Goal: Information Seeking & Learning: Learn about a topic

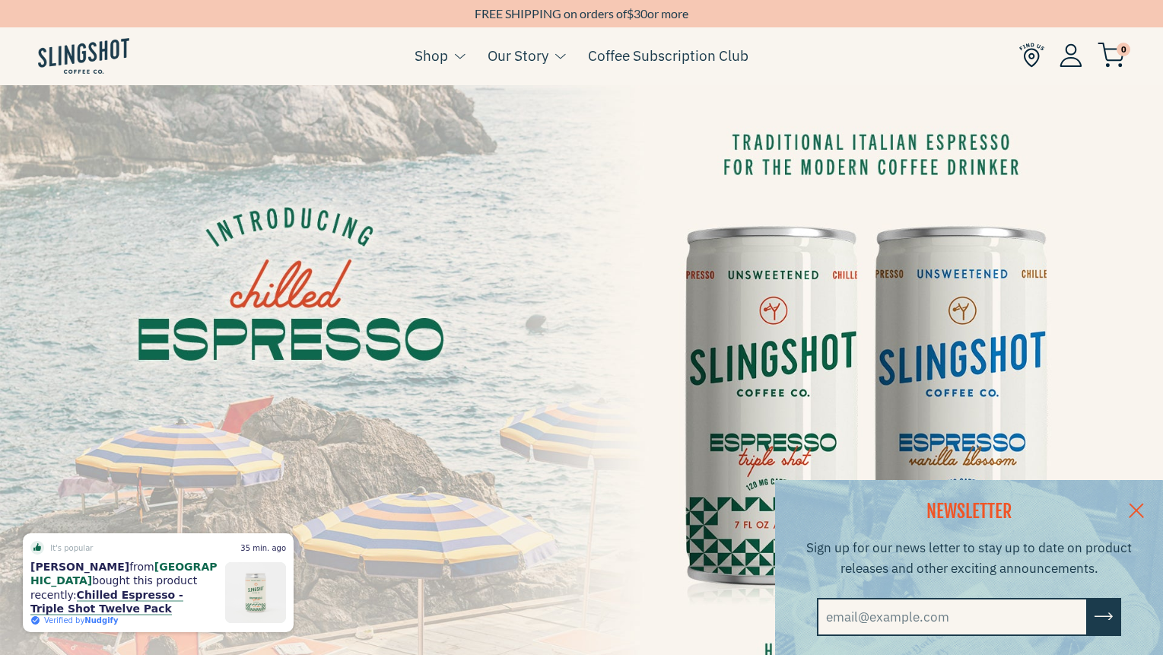
scroll to position [21, 0]
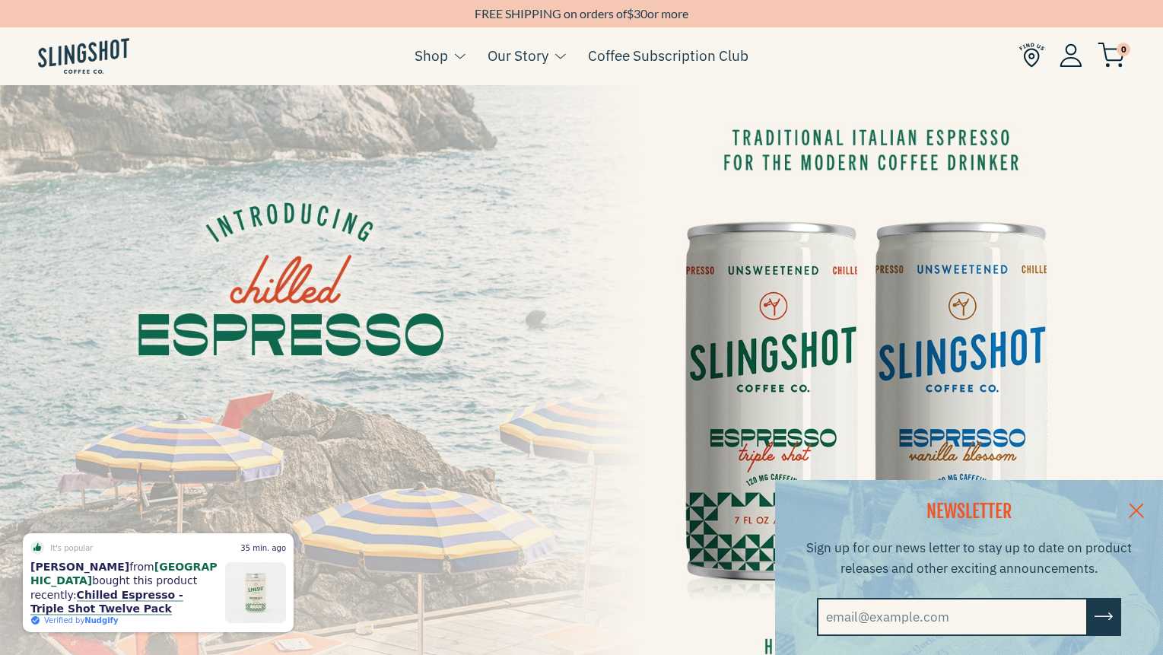
click at [1136, 504] on link at bounding box center [1136, 509] width 53 height 59
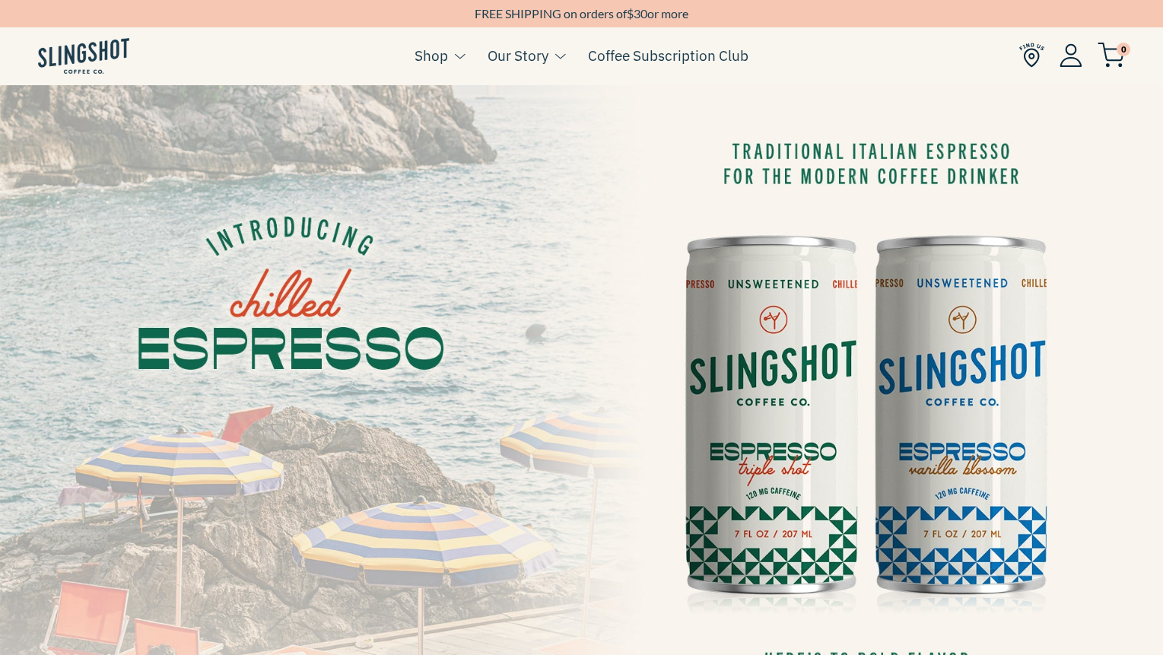
scroll to position [0, 0]
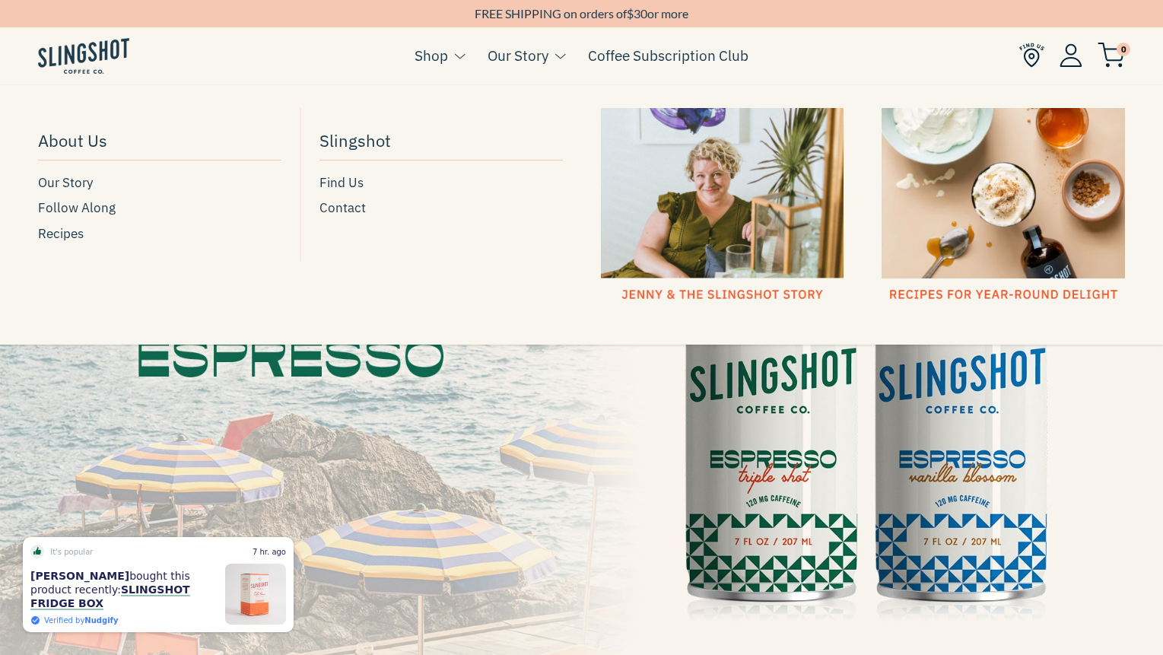
click at [676, 296] on div at bounding box center [722, 205] width 243 height 195
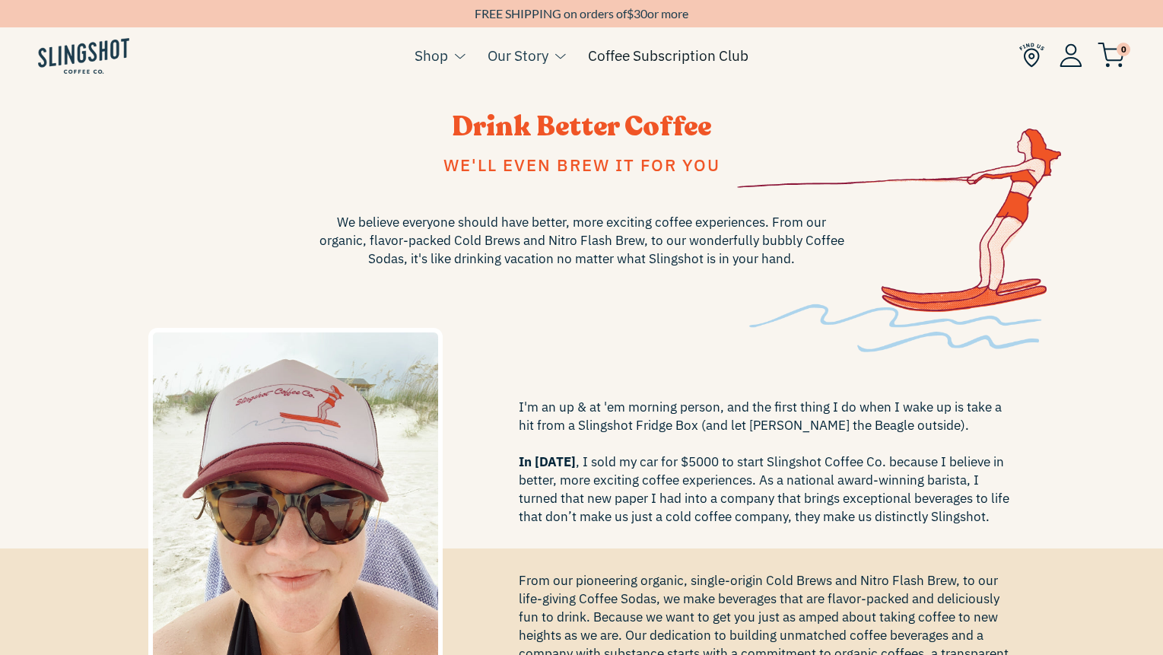
click at [638, 52] on link "Coffee Subscription Club" at bounding box center [668, 55] width 161 height 23
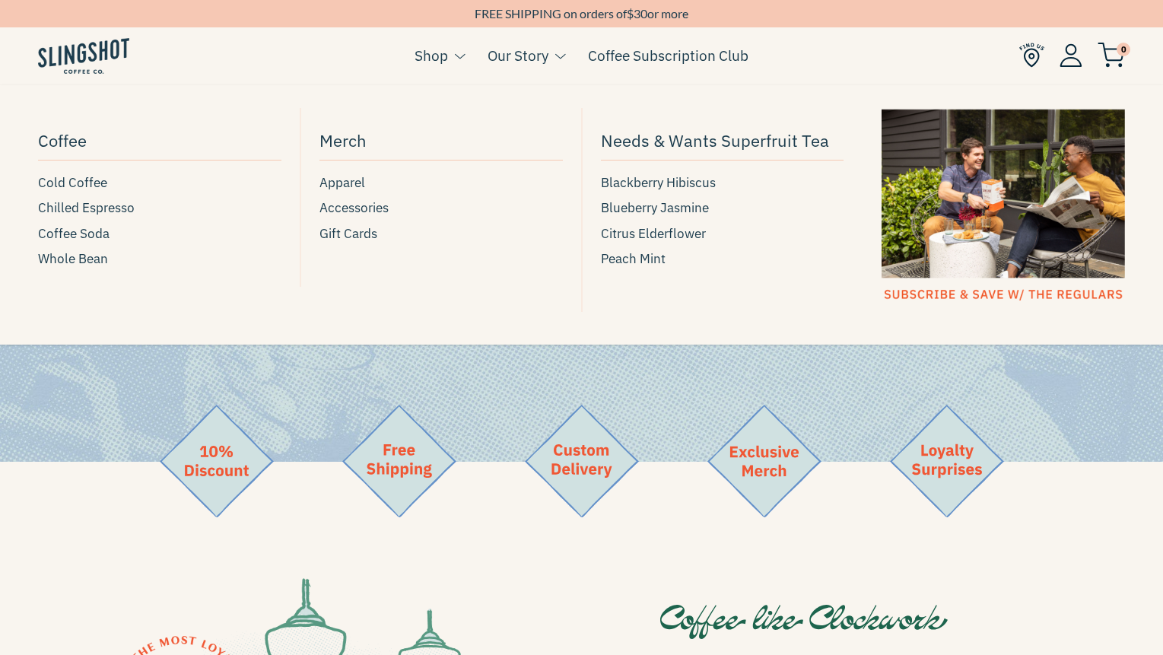
click at [456, 56] on span at bounding box center [460, 56] width 11 height 9
click at [84, 186] on span "Cold Coffee" at bounding box center [72, 183] width 69 height 21
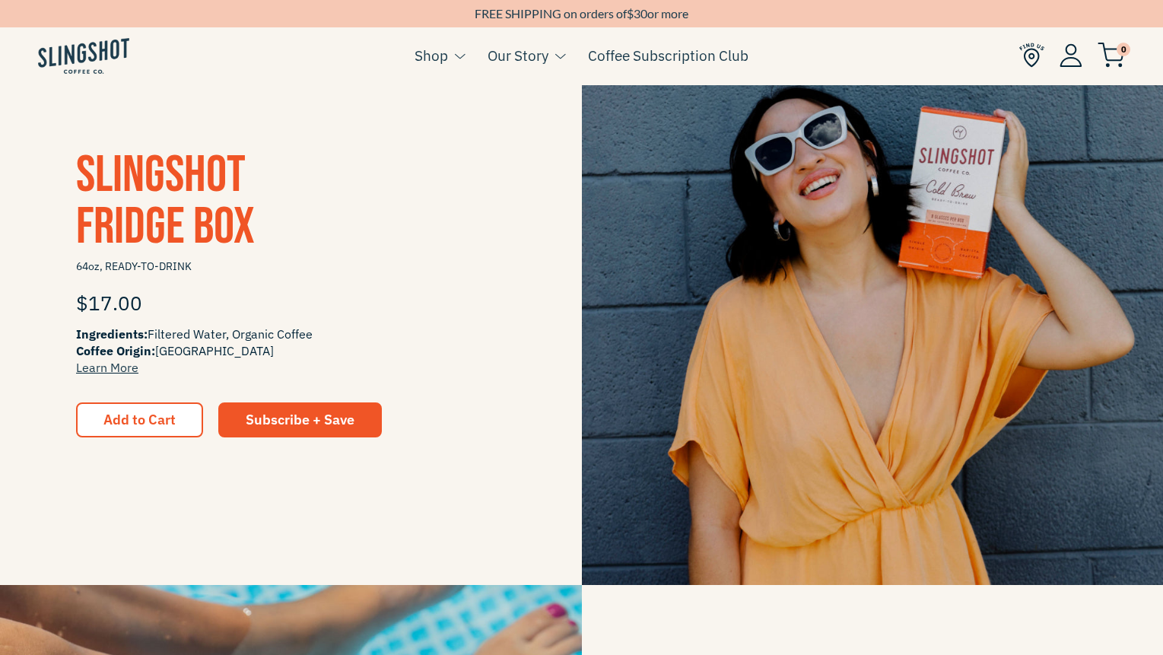
scroll to position [272, 0]
